Goal: Transaction & Acquisition: Purchase product/service

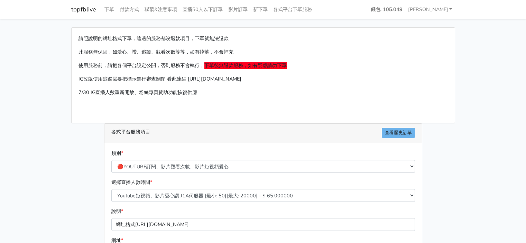
select select "🔴YOUTUBE訂閱、影片觀看次數、影片短視頻愛心"
click at [80, 11] on link "topfblive" at bounding box center [83, 9] width 25 height 13
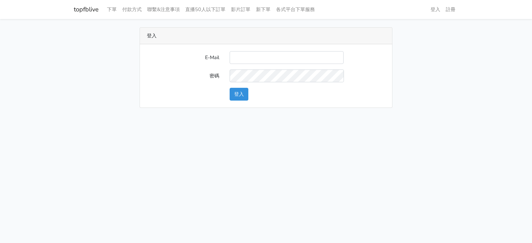
type input "gyboy2233@gmail.com"
drag, startPoint x: 67, startPoint y: 17, endPoint x: 97, endPoint y: 15, distance: 29.5
click at [97, 15] on nav "topfblive 下單 付款方式 聯繫&注意事項 直播50人以下訂單 影片訂單 新下單 各式平台下單服務 登入 註冊" at bounding box center [266, 9] width 532 height 19
click at [241, 94] on button "登入" at bounding box center [238, 94] width 19 height 13
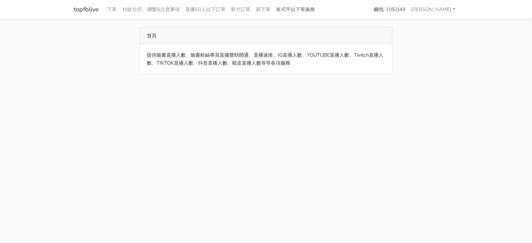
click at [309, 11] on link "各式平台下單服務" at bounding box center [295, 9] width 44 height 13
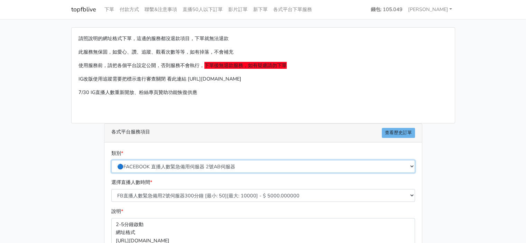
click at [256, 167] on select "🔵FACEBOOK 直播人數緊急備用伺服器 2號AB伺服器 🔵FACEBOOK 網軍專用貼文留言 安全保密 🔵9/30 FACEBOOK 直播人數緩慢進場緩慢…" at bounding box center [263, 166] width 304 height 13
select select "🌕IG 愛心 粉絲追蹤 影片觀看次數 短影片觀看次數"
click at [111, 160] on select "🔵FACEBOOK 直播人數緊急備用伺服器 2號AB伺服器 🔵FACEBOOK 網軍專用貼文留言 安全保密 🔵9/30 FACEBOOK 直播人數緩慢進場緩慢…" at bounding box center [263, 166] width 304 height 13
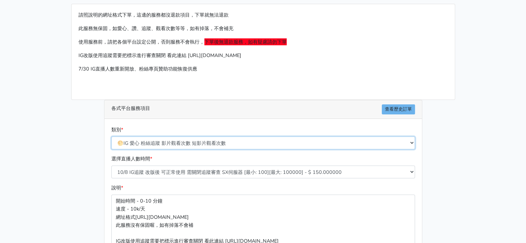
scroll to position [35, 0]
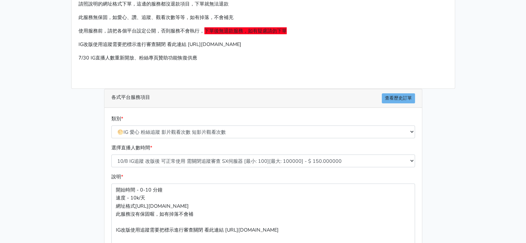
click at [262, 167] on div "選擇直播人數時間 * 10/8 IG追蹤 改版後 可正常使用 需關閉追蹤審查 SX伺服器 [最小: 100][最大: 100000] - $ 150.0000…" at bounding box center [263, 158] width 307 height 29
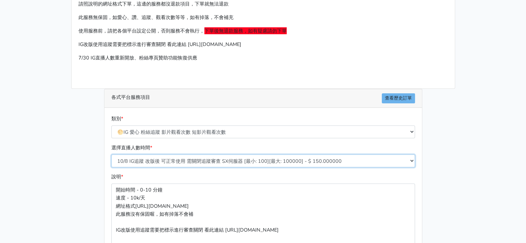
click at [259, 162] on select "10/8 IG追蹤 改版後 可正常使用 需關閉追蹤審查 SX伺服器 [最小: 100][最大: 100000] - $ 150.000000 IG貼文留言 J…" at bounding box center [263, 161] width 304 height 13
click at [111, 155] on select "10/8 IG追蹤 改版後 可正常使用 需關閉追蹤審查 SX伺服器 [最小: 100][最大: 100000] - $ 150.000000 IG貼文留言 J…" at bounding box center [263, 161] width 304 height 13
click at [273, 163] on select "10/8 IG追蹤 改版後 可正常使用 需關閉追蹤審查 SX伺服器 [最小: 100][最大: 100000] - $ 150.000000 IG貼文留言 J…" at bounding box center [263, 161] width 304 height 13
click at [274, 158] on select "10/8 IG追蹤 改版後 可正常使用 需關閉追蹤審查 SX伺服器 [最小: 100][最大: 100000] - $ 150.000000 IG貼文留言 J…" at bounding box center [263, 161] width 304 height 13
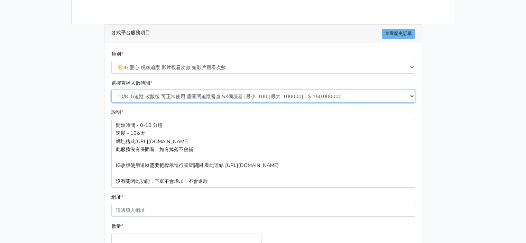
scroll to position [104, 0]
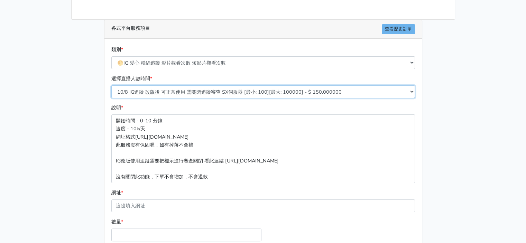
click at [276, 92] on select "10/8 IG追蹤 改版後 可正常使用 需關閉追蹤審查 SX伺服器 [最小: 100][最大: 100000] - $ 150.000000 IG貼文留言 J…" at bounding box center [263, 91] width 304 height 13
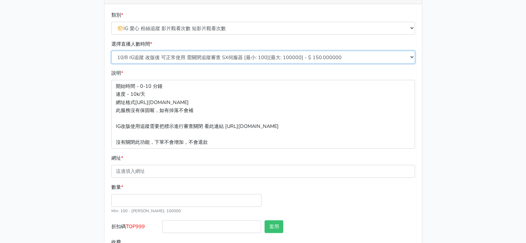
scroll to position [171, 0]
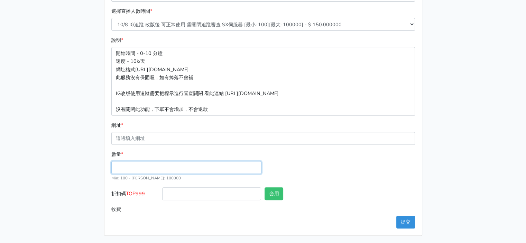
click at [166, 161] on input "數量 *" at bounding box center [186, 167] width 150 height 13
type input "100"
type input "15.000"
click at [351, 165] on div "數量 * 100 Min: 100 - Max: 100000" at bounding box center [263, 169] width 307 height 37
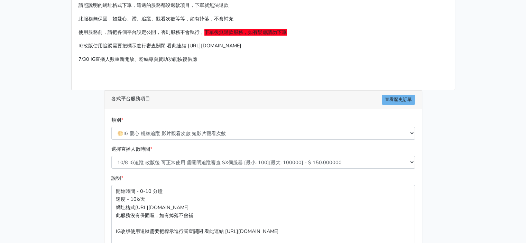
scroll to position [33, 0]
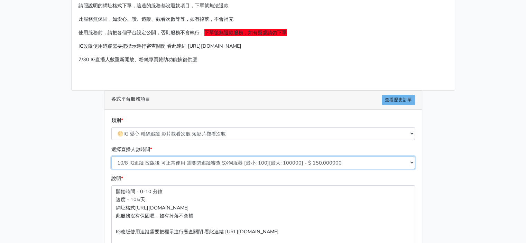
click at [242, 160] on select "10/8 IG追蹤 改版後 可正常使用 需關閉追蹤審查 SX伺服器 [最小: 100][最大: 100000] - $ 150.000000 IG貼文留言 J…" at bounding box center [263, 162] width 304 height 13
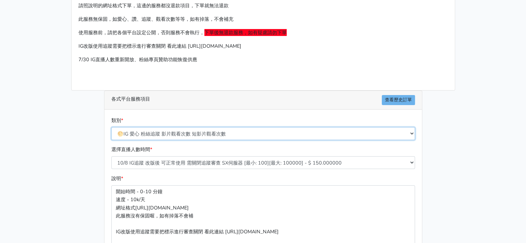
click at [242, 131] on select "🔵FACEBOOK 直播人數緊急備用伺服器 2號AB伺服器 🔵FACEBOOK 網軍專用貼文留言 安全保密 🔵9/30 FACEBOOK 直播人數緩慢進場緩慢…" at bounding box center [263, 133] width 304 height 13
click at [48, 86] on main "請照說明的網址格式下單，這邊的服務都沒退款項目，下單就無法退款 此服務無保固，如愛心、讚、追蹤、觀看次數等等，如有掉落，不會補充 使用服務前，請把各個平台設定…" at bounding box center [263, 184] width 526 height 397
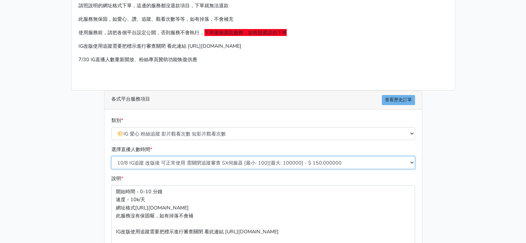
click at [136, 161] on select "10/8 IG追蹤 改版後 可正常使用 需關閉追蹤審查 SX伺服器 [最小: 100][最大: 100000] - $ 150.000000 IG貼文留言 J…" at bounding box center [263, 162] width 304 height 13
select select "500"
click at [111, 156] on select "10/8 IG追蹤 改版後 可正常使用 需關閉追蹤審查 SX伺服器 [最小: 100][最大: 100000] - $ 150.000000 IG貼文留言 J…" at bounding box center [263, 162] width 304 height 13
type input "6.000"
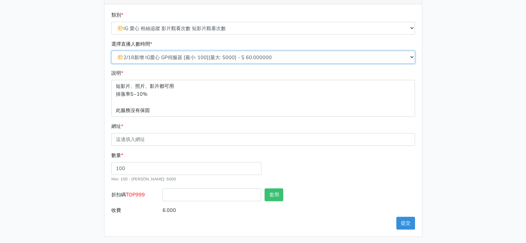
scroll to position [139, 0]
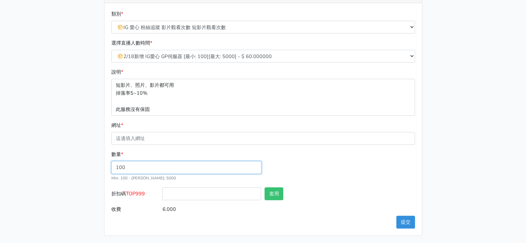
click at [171, 170] on input "100" at bounding box center [186, 167] width 150 height 13
click at [184, 188] on input "折扣碼 TOP999" at bounding box center [211, 194] width 99 height 13
click at [34, 125] on main "請照說明的網址格式下單，這邊的服務都沒退款項目，下單就無法退款 此服務無保固，如愛心、讚、追蹤、觀看次數等等，如有掉落，不會補充 使用服務前，請把各個平台設定…" at bounding box center [263, 62] width 526 height 365
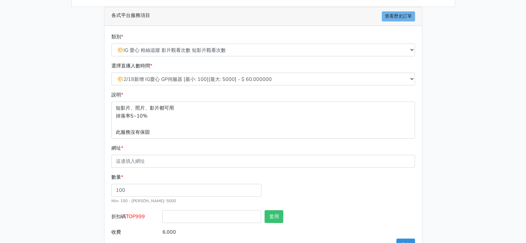
scroll to position [105, 0]
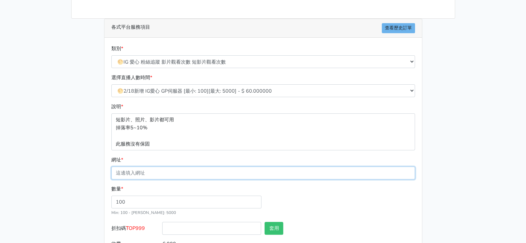
click at [173, 168] on input "網址 *" at bounding box center [263, 173] width 304 height 13
paste input "https://www.instagram.com/p/DMxS1ZZPI7g/"
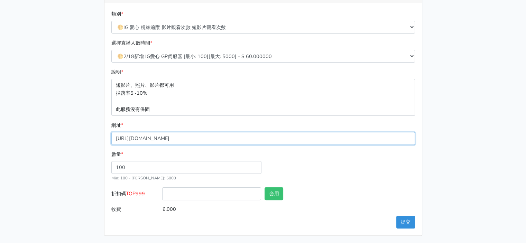
type input "https://www.instagram.com/p/DMxS1ZZPI7g/"
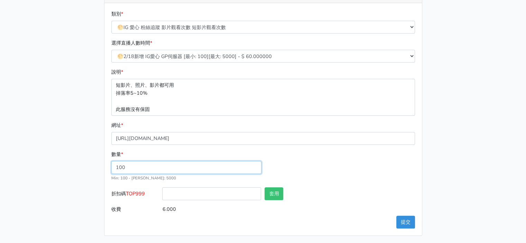
drag, startPoint x: 147, startPoint y: 163, endPoint x: 118, endPoint y: 169, distance: 29.7
click at [118, 169] on input "100" at bounding box center [186, 167] width 150 height 13
click at [218, 191] on input "折扣碼 TOP999" at bounding box center [211, 194] width 99 height 13
type input "TOP999"
click at [274, 195] on button "套用" at bounding box center [274, 194] width 19 height 13
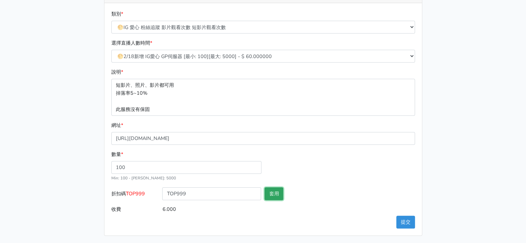
type input "套用失敗"
click at [165, 166] on input "100" at bounding box center [186, 167] width 150 height 13
type input "102"
type input "6.120"
click at [388, 167] on div "數量 * 102 Min: 100 - Max: 5000" at bounding box center [263, 169] width 307 height 37
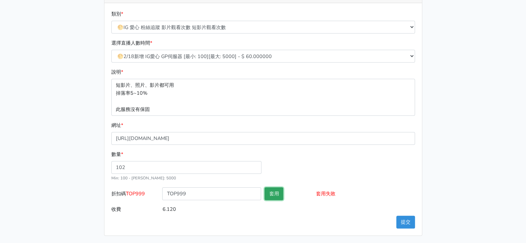
click at [275, 194] on button "套用" at bounding box center [274, 194] width 19 height 13
click at [284, 227] on div "類別 * 🔵FACEBOOK 直播人數緊急備用伺服器 2號AB伺服器 🔵FACEBOOK 網軍專用貼文留言 安全保密 🔵9/30 FACEBOOK 直播人數緩…" at bounding box center [264, 119] width 318 height 233
click at [172, 165] on input "102" at bounding box center [186, 167] width 150 height 13
click at [406, 220] on button "提交" at bounding box center [406, 222] width 19 height 13
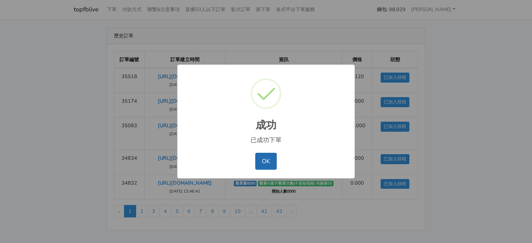
click at [270, 157] on button "OK" at bounding box center [265, 161] width 21 height 17
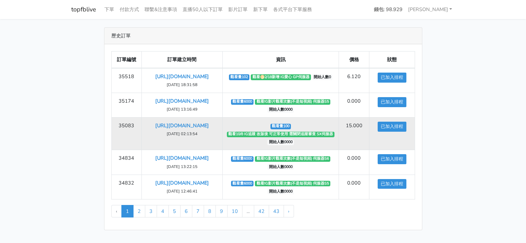
scroll to position [26, 0]
click at [209, 122] on link "https://www.instagram.com/ru6841912/" at bounding box center [182, 125] width 54 height 7
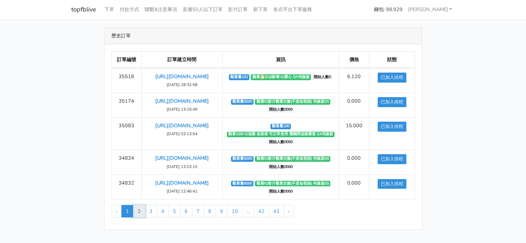
click at [138, 213] on link "2" at bounding box center [139, 211] width 12 height 12
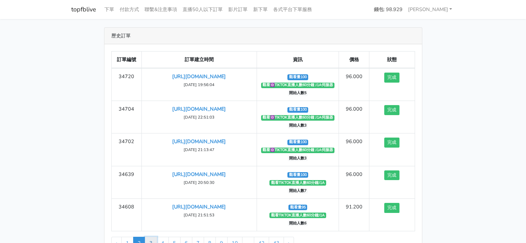
click at [151, 242] on link "3" at bounding box center [151, 243] width 12 height 12
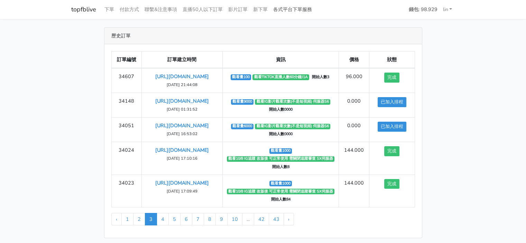
click at [296, 3] on link "各式平台下單服務" at bounding box center [293, 9] width 44 height 13
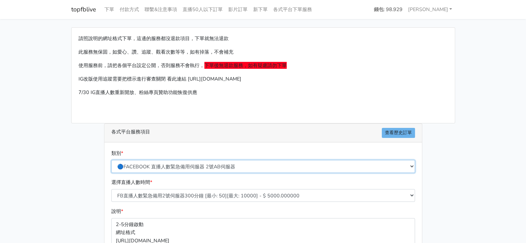
click at [223, 164] on select "🔵FACEBOOK 直播人數緊急備用伺服器 2號AB伺服器 🔵FACEBOOK 網軍專用貼文留言 安全保密 🔵9/30 FACEBOOK 直播人數緩慢進場緩慢…" at bounding box center [263, 166] width 304 height 13
select select "🌕IG短影片Reel愛心"
click at [111, 160] on select "🔵FACEBOOK 直播人數緊急備用伺服器 2號AB伺服器 🔵FACEBOOK 網軍專用貼文留言 安全保密 🔵9/30 FACEBOOK 直播人數緩慢進場緩慢…" at bounding box center [263, 166] width 304 height 13
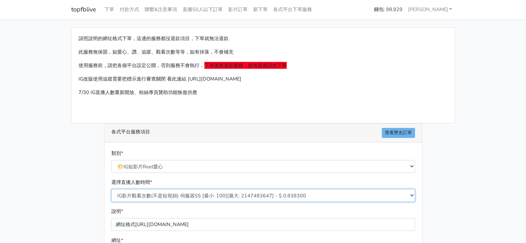
click at [245, 194] on select "IG影片觀看次數(不是短視頻) 伺服器S5 [最小: 100][最大: 2147483647] - $ 0.838300 IG影片觀看次數(不是短視頻) 伺服…" at bounding box center [263, 195] width 304 height 13
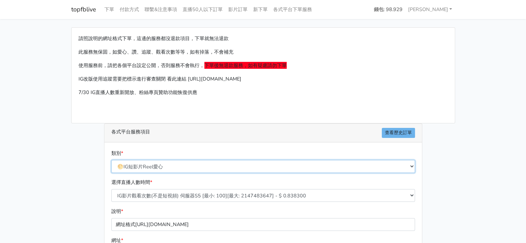
click at [255, 165] on select "🔵FACEBOOK 直播人數緊急備用伺服器 2號AB伺服器 🔵FACEBOOK 網軍專用貼文留言 安全保密 🔵9/30 FACEBOOK 直播人數緩慢進場緩慢…" at bounding box center [263, 166] width 304 height 13
drag, startPoint x: 29, startPoint y: 142, endPoint x: 30, endPoint y: 137, distance: 5.7
click at [28, 142] on main "請照說明的網址格式下單，這邊的服務都沒退款項目，下單就無法退款 此服務無保固，如愛心、讚、追蹤、觀看次數等等，如有掉落，不會補充 使用服務前，請把各個平台設定…" at bounding box center [263, 189] width 526 height 341
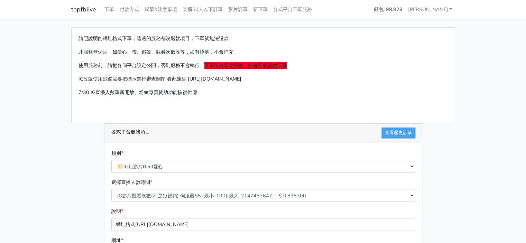
click at [402, 128] on link "查看歷史訂單" at bounding box center [398, 133] width 33 height 10
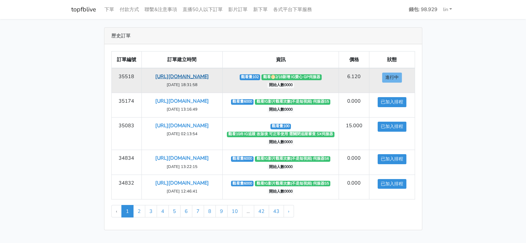
click at [205, 75] on link "https://www.instagram.com/p/DMxS1ZZPI7g/" at bounding box center [182, 76] width 54 height 7
